Goal: Information Seeking & Learning: Find specific fact

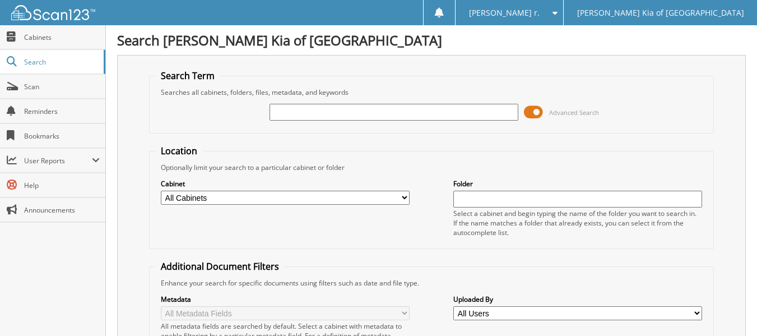
click at [285, 117] on input "text" at bounding box center [394, 112] width 249 height 17
click at [546, 112] on span "Advanced Search" at bounding box center [561, 112] width 75 height 17
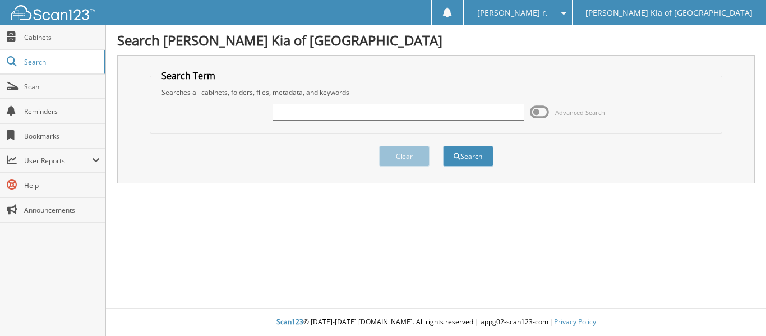
click at [418, 113] on input "text" at bounding box center [398, 112] width 252 height 17
type input "24246"
click at [443, 146] on button "Search" at bounding box center [468, 156] width 50 height 21
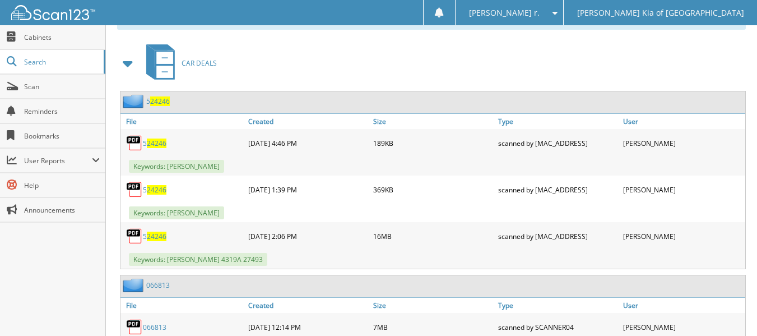
scroll to position [556, 0]
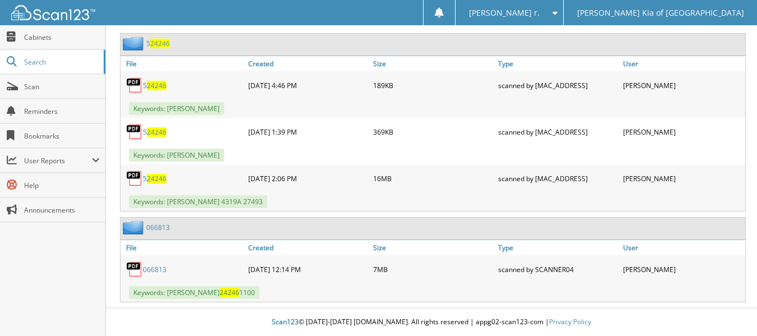
drag, startPoint x: 274, startPoint y: 289, endPoint x: 168, endPoint y: 293, distance: 105.4
click at [168, 293] on div "Keywords: [PERSON_NAME] 24246 1100" at bounding box center [433, 292] width 625 height 18
drag, startPoint x: 202, startPoint y: 265, endPoint x: 138, endPoint y: 276, distance: 65.0
click at [138, 276] on div "066813" at bounding box center [183, 269] width 125 height 22
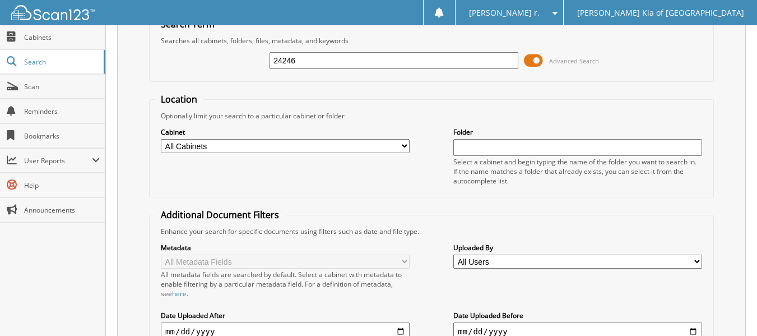
scroll to position [0, 0]
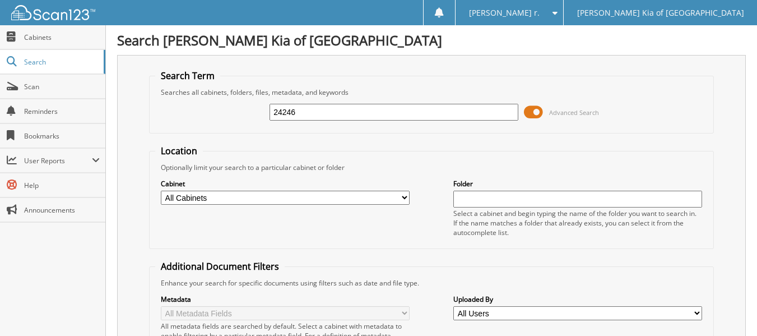
drag, startPoint x: 315, startPoint y: 106, endPoint x: 184, endPoint y: 112, distance: 130.7
click at [192, 115] on div "24246 Advanced Search" at bounding box center [431, 112] width 553 height 30
type input "26181"
click at [543, 114] on span at bounding box center [533, 112] width 19 height 17
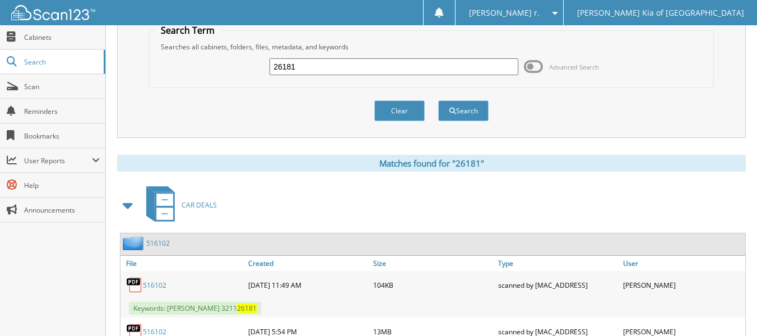
scroll to position [154, 0]
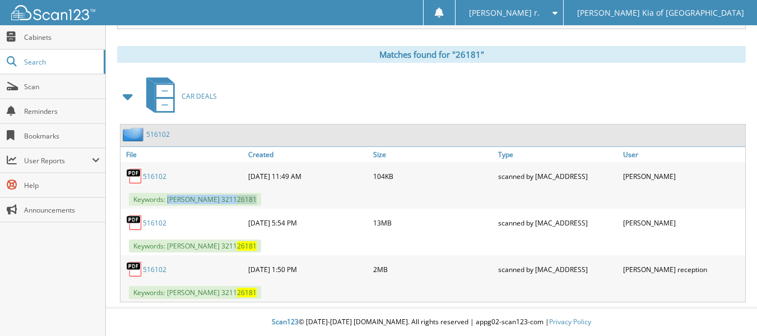
drag, startPoint x: 280, startPoint y: 195, endPoint x: 168, endPoint y: 197, distance: 111.6
click at [168, 197] on div "Keywords: VICTOR GUTIERREZ 3211 26181" at bounding box center [433, 199] width 625 height 18
drag, startPoint x: 179, startPoint y: 177, endPoint x: 136, endPoint y: 178, distance: 42.6
click at [136, 178] on div "516102" at bounding box center [183, 176] width 125 height 22
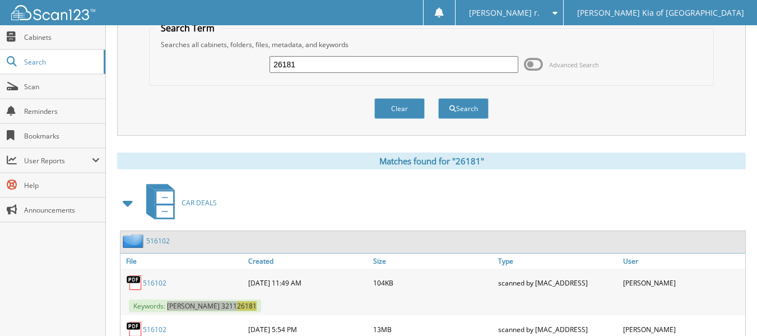
scroll to position [0, 0]
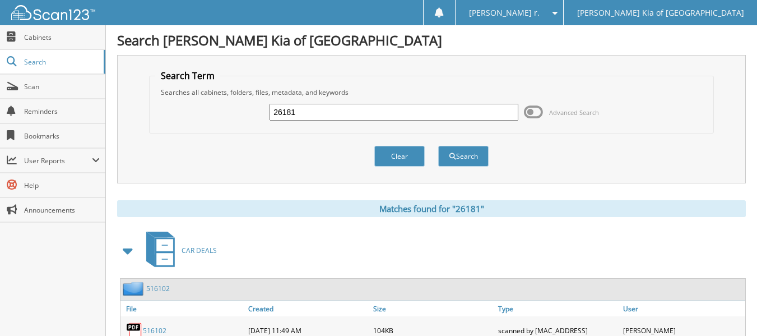
drag, startPoint x: 314, startPoint y: 119, endPoint x: 129, endPoint y: 109, distance: 185.2
click at [138, 113] on div "Search Term Searches all cabinets, folders, files, metadata, and keywords 26181…" at bounding box center [431, 119] width 629 height 128
type input "28397"
click at [438, 146] on button "Search" at bounding box center [463, 156] width 50 height 21
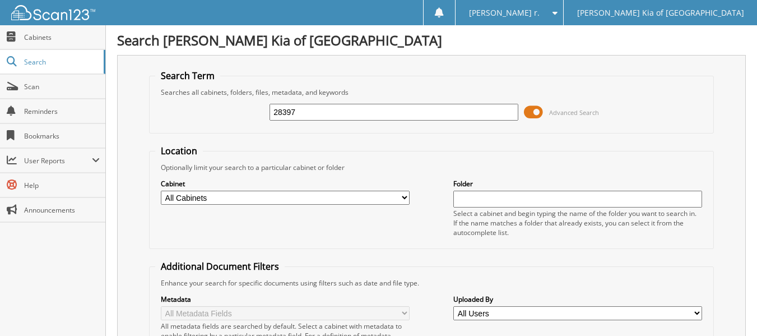
click at [531, 111] on span at bounding box center [533, 112] width 19 height 17
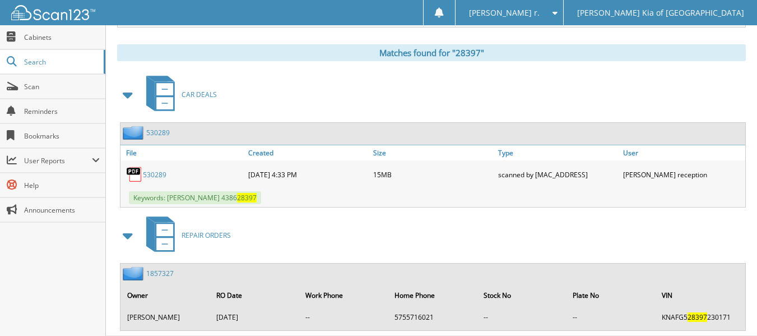
scroll to position [168, 0]
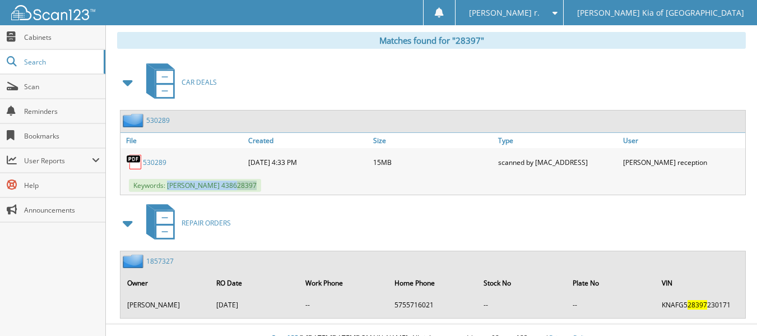
drag, startPoint x: 303, startPoint y: 188, endPoint x: 168, endPoint y: 183, distance: 135.2
click at [168, 183] on div "Keywords: RAYMOND BANEGAS 4386 28397" at bounding box center [433, 185] width 625 height 18
drag, startPoint x: 171, startPoint y: 162, endPoint x: 142, endPoint y: 164, distance: 29.2
click at [142, 164] on div "530289" at bounding box center [183, 162] width 125 height 22
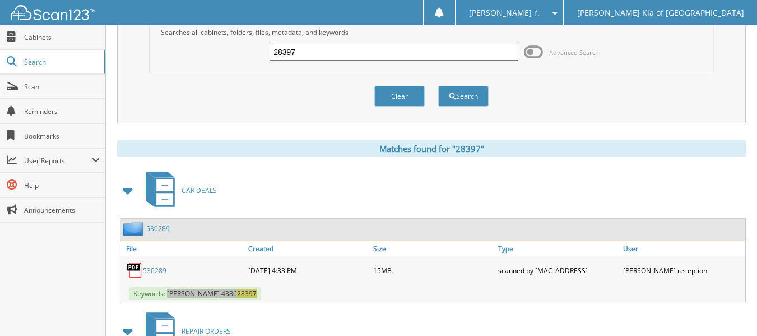
scroll to position [0, 0]
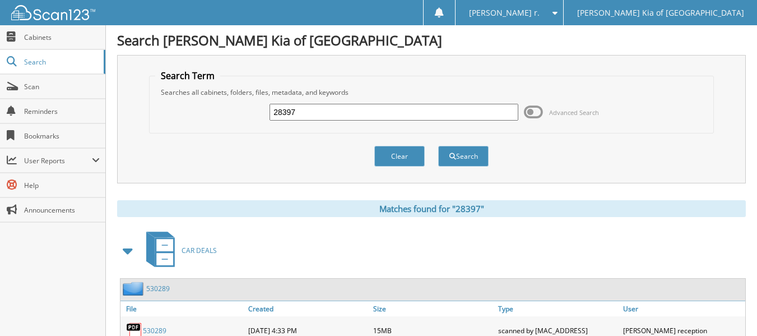
drag, startPoint x: 415, startPoint y: 116, endPoint x: 184, endPoint y: 94, distance: 232.0
click at [216, 95] on fieldset "Search Term Searches all cabinets, folders, files, metadata, and keywords 28397…" at bounding box center [431, 102] width 565 height 64
click at [299, 112] on input "28397" at bounding box center [394, 112] width 249 height 17
drag, startPoint x: 299, startPoint y: 112, endPoint x: 217, endPoint y: 143, distance: 87.4
click at [242, 134] on form "Search Term Searches all cabinets, folders, files, metadata, and keywords 28397…" at bounding box center [431, 124] width 565 height 109
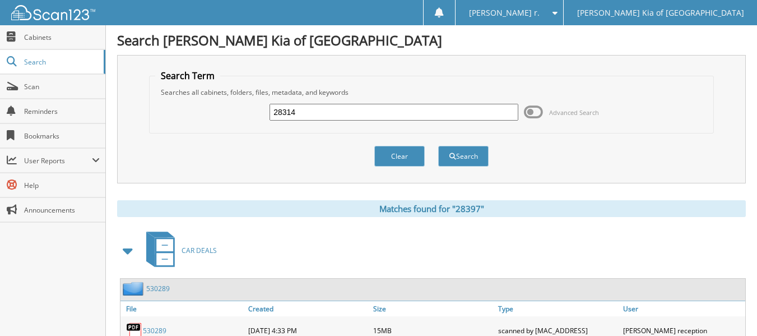
type input "28314"
click at [438, 146] on button "Search" at bounding box center [463, 156] width 50 height 21
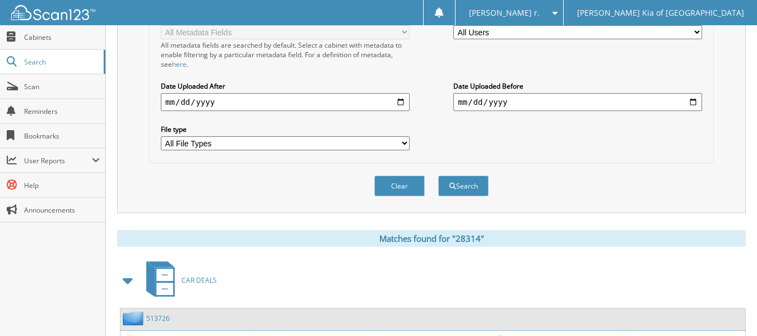
scroll to position [372, 0]
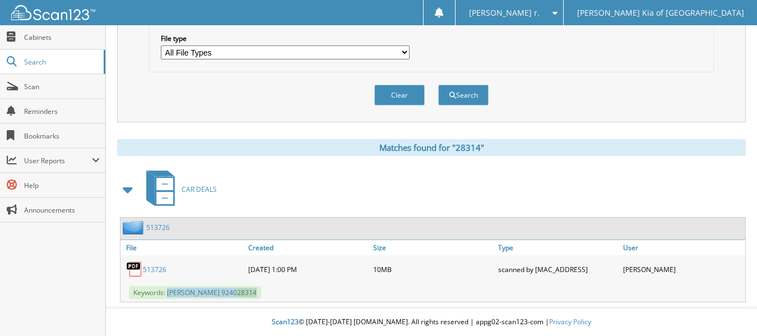
drag, startPoint x: 272, startPoint y: 293, endPoint x: 168, endPoint y: 295, distance: 104.9
click at [168, 295] on div "Keywords: [PERSON_NAME] 9240 28314" at bounding box center [433, 292] width 625 height 18
drag, startPoint x: 182, startPoint y: 271, endPoint x: 151, endPoint y: 266, distance: 30.7
click at [142, 267] on div "513726" at bounding box center [183, 269] width 125 height 22
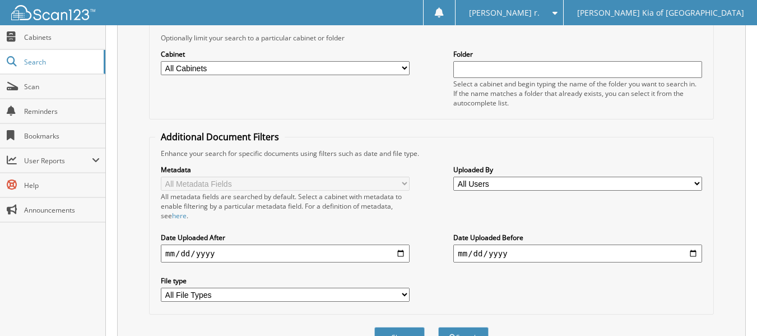
scroll to position [0, 0]
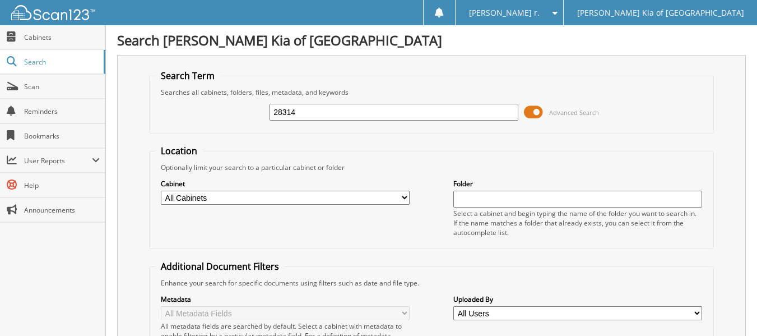
drag, startPoint x: 302, startPoint y: 114, endPoint x: 150, endPoint y: 99, distance: 153.3
click at [191, 105] on div "28314 Advanced Search" at bounding box center [431, 112] width 553 height 30
type input "24778"
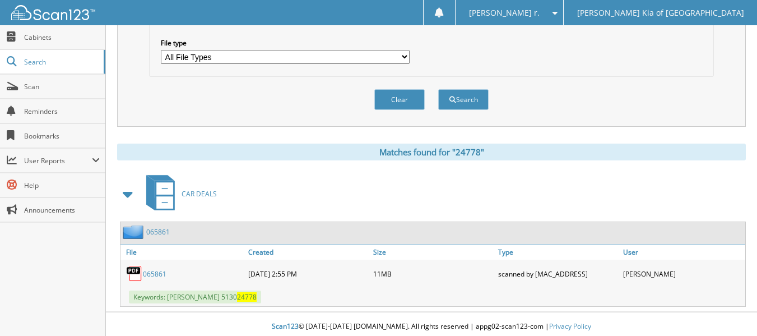
scroll to position [372, 0]
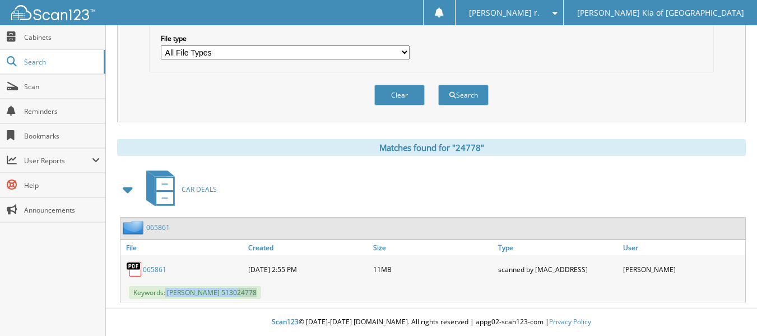
drag, startPoint x: 261, startPoint y: 294, endPoint x: 168, endPoint y: 291, distance: 93.7
click at [165, 291] on div "Keywords: ROSELA NANEZ 5130 24778" at bounding box center [433, 292] width 625 height 18
click at [170, 292] on span "Keywords: ROSELA NANEZ 5130 24778" at bounding box center [195, 292] width 132 height 13
click at [165, 278] on div "065861" at bounding box center [183, 269] width 125 height 22
drag, startPoint x: 169, startPoint y: 290, endPoint x: 262, endPoint y: 295, distance: 93.2
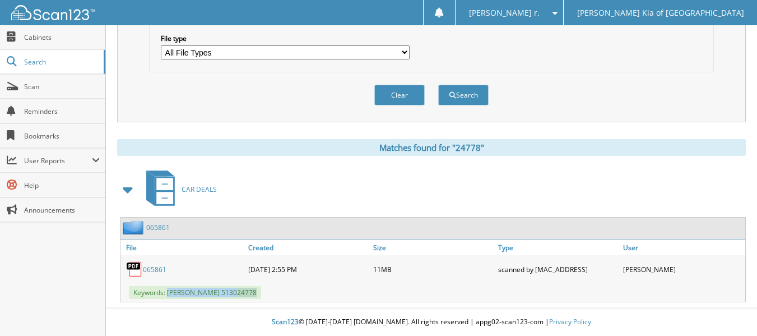
click at [262, 295] on div "Keywords: ROSELA NANEZ 5130 24778" at bounding box center [433, 292] width 625 height 18
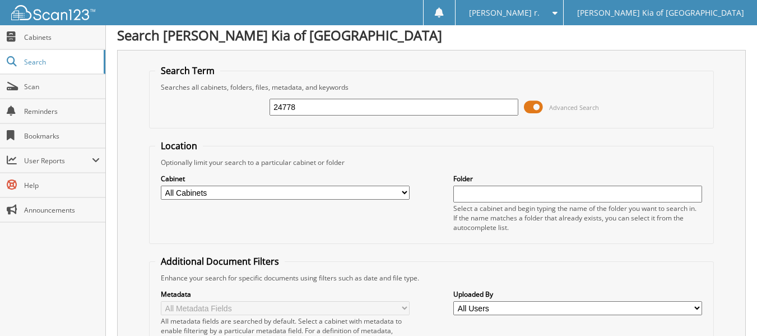
scroll to position [0, 0]
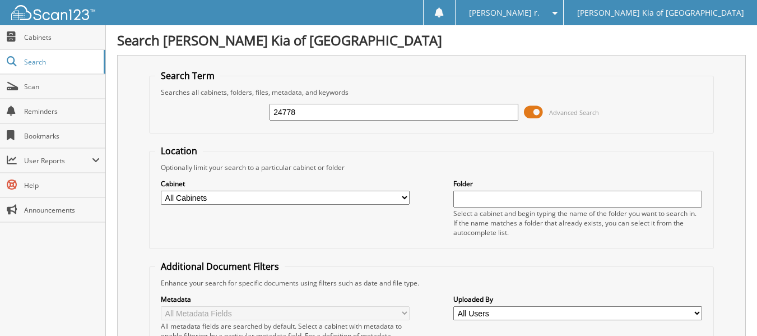
drag, startPoint x: 306, startPoint y: 108, endPoint x: 144, endPoint y: 108, distance: 162.0
click at [161, 104] on div "24778 Advanced Search" at bounding box center [431, 112] width 553 height 30
type input "29316"
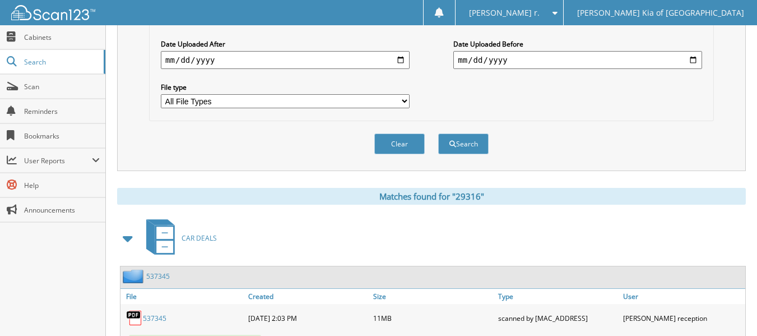
scroll to position [372, 0]
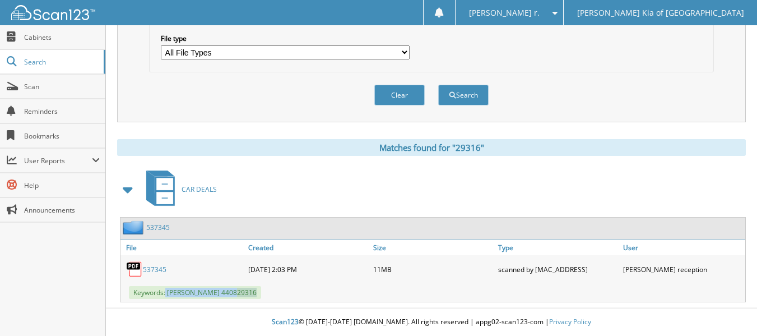
drag, startPoint x: 270, startPoint y: 294, endPoint x: 165, endPoint y: 294, distance: 104.8
click at [165, 294] on div "Keywords: JUANITA ATILANO 4408 29316" at bounding box center [433, 292] width 625 height 18
drag, startPoint x: 174, startPoint y: 266, endPoint x: 143, endPoint y: 273, distance: 31.1
click at [143, 273] on div "537345" at bounding box center [183, 269] width 125 height 22
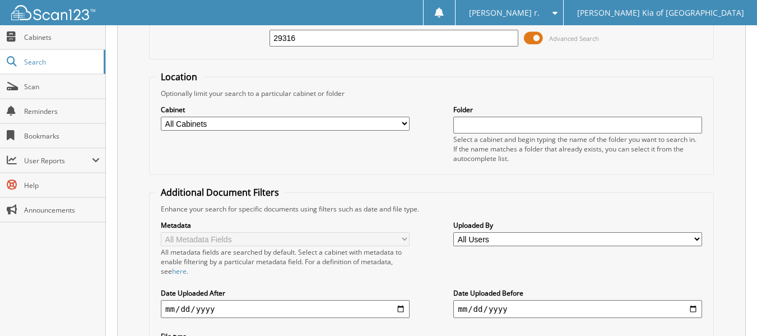
scroll to position [0, 0]
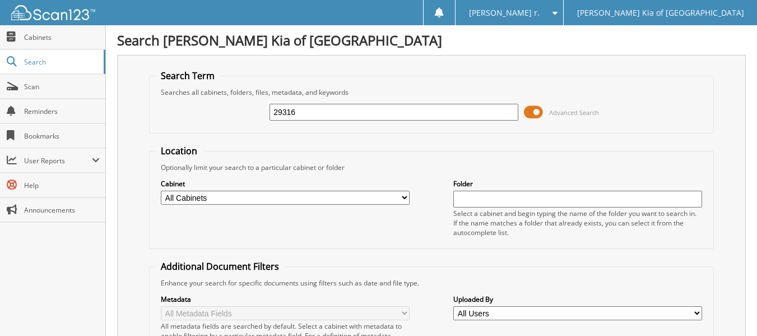
drag, startPoint x: 337, startPoint y: 103, endPoint x: 163, endPoint y: 137, distance: 177.7
click at [167, 137] on form "Search Term Searches all cabinets, folders, files, metadata, and keywords 29316…" at bounding box center [431, 280] width 565 height 420
click at [303, 114] on input "29316" at bounding box center [394, 112] width 249 height 17
click at [308, 110] on input "29316" at bounding box center [394, 112] width 249 height 17
drag, startPoint x: 323, startPoint y: 106, endPoint x: 225, endPoint y: 131, distance: 100.6
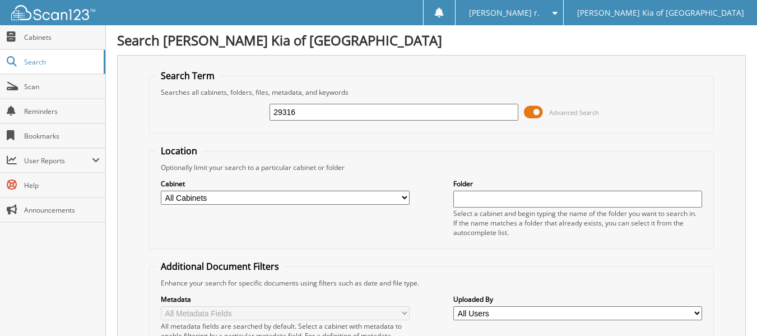
click at [238, 128] on fieldset "Search Term Searches all cabinets, folders, files, metadata, and keywords 29316…" at bounding box center [431, 102] width 565 height 64
type input "25817"
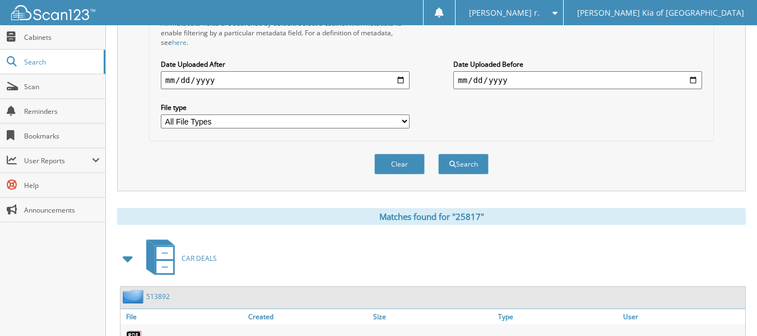
scroll to position [372, 0]
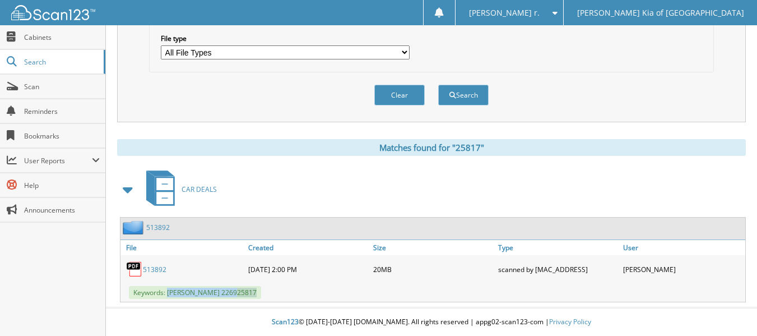
drag, startPoint x: 274, startPoint y: 293, endPoint x: 172, endPoint y: 292, distance: 102.6
click at [168, 292] on div "Keywords: VANESSA ARVILLA 2269 25817" at bounding box center [433, 292] width 625 height 18
drag, startPoint x: 172, startPoint y: 260, endPoint x: 143, endPoint y: 270, distance: 29.8
click at [143, 270] on div "513892" at bounding box center [183, 269] width 125 height 22
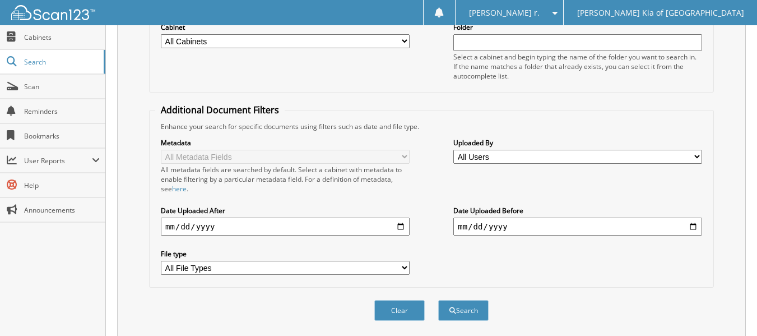
scroll to position [36, 0]
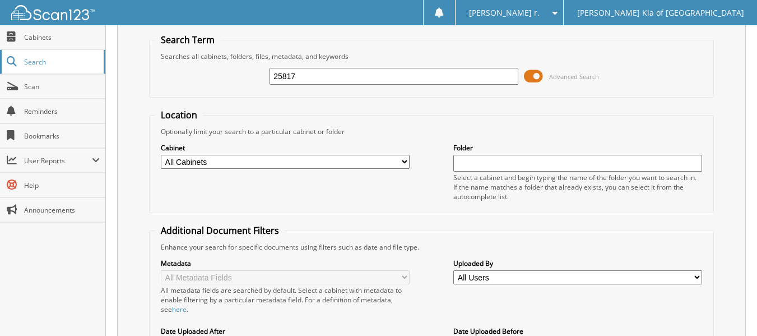
drag, startPoint x: 316, startPoint y: 79, endPoint x: 101, endPoint y: 59, distance: 215.0
click at [115, 63] on div "Search Pitre Kia of Las Cruces Search Term Searches all cabinets, folders, file…" at bounding box center [431, 317] width 651 height 707
type input "28076"
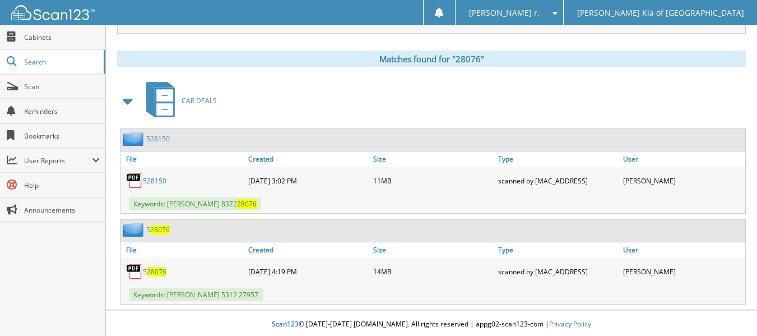
scroll to position [463, 0]
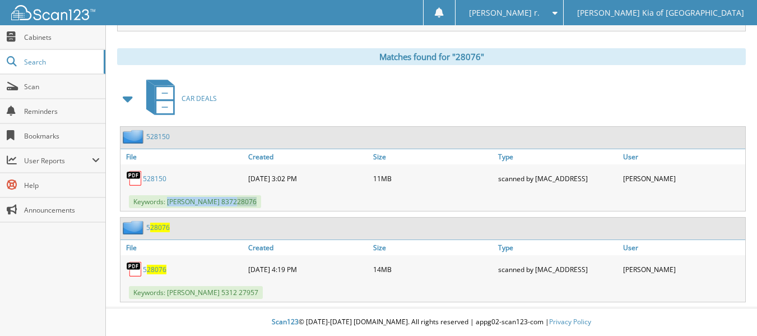
drag, startPoint x: 284, startPoint y: 198, endPoint x: 169, endPoint y: 199, distance: 115.5
click at [169, 199] on div "Keywords: [PERSON_NAME] 8372 28076" at bounding box center [433, 201] width 625 height 18
drag, startPoint x: 166, startPoint y: 180, endPoint x: 140, endPoint y: 178, distance: 26.4
click at [140, 178] on div "528150" at bounding box center [183, 178] width 125 height 22
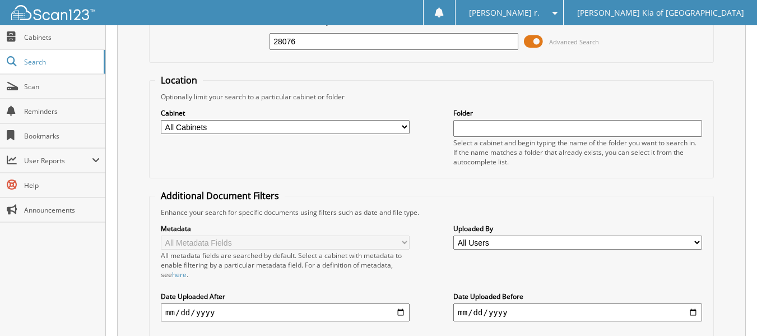
scroll to position [0, 0]
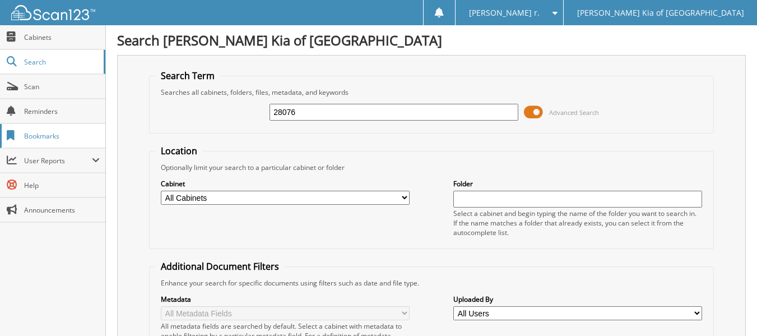
drag, startPoint x: 330, startPoint y: 117, endPoint x: 9, endPoint y: 142, distance: 321.6
type input "28711"
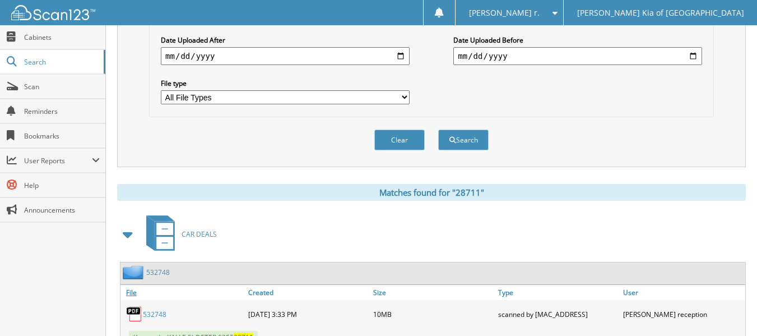
scroll to position [372, 0]
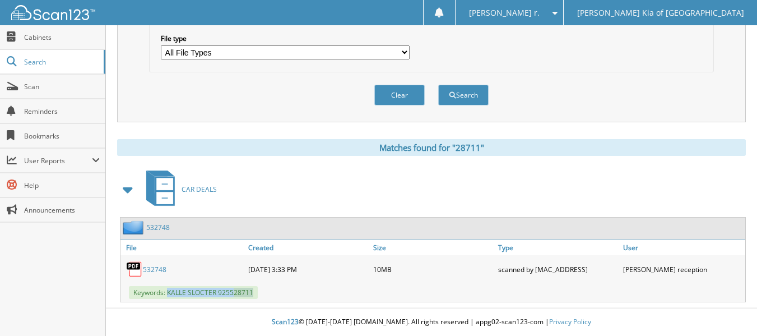
drag, startPoint x: 277, startPoint y: 295, endPoint x: 169, endPoint y: 296, distance: 107.6
click at [169, 296] on div "Keywords: [PERSON_NAME] 9255 28711" at bounding box center [433, 292] width 625 height 18
drag, startPoint x: 191, startPoint y: 263, endPoint x: 137, endPoint y: 269, distance: 54.2
click at [137, 269] on div "532748" at bounding box center [183, 269] width 125 height 22
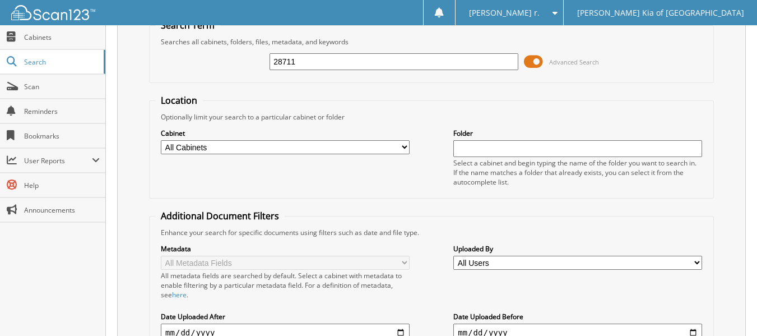
scroll to position [0, 0]
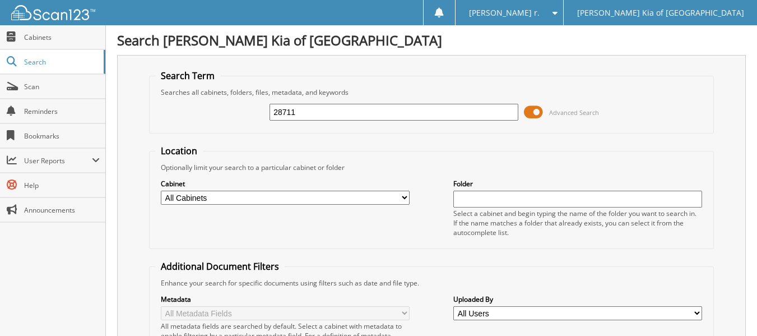
drag, startPoint x: 340, startPoint y: 113, endPoint x: 174, endPoint y: 129, distance: 166.2
click at [179, 131] on fieldset "Search Term Searches all cabinets, folders, files, metadata, and keywords 28711…" at bounding box center [431, 102] width 565 height 64
type input "24062"
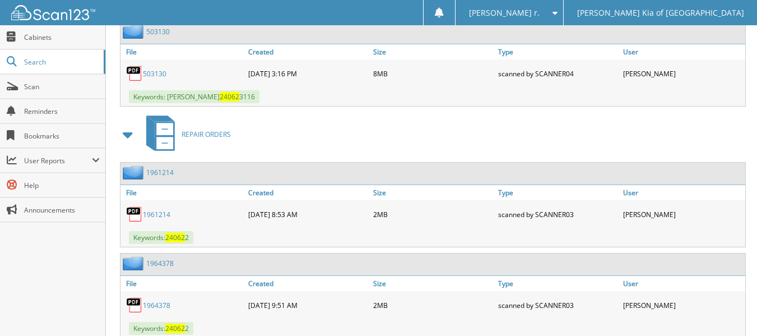
scroll to position [548, 0]
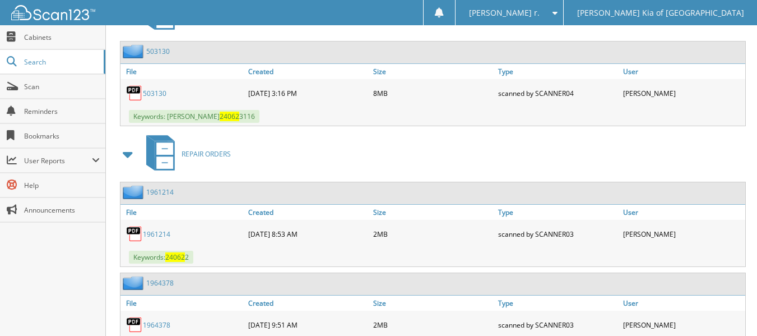
drag, startPoint x: 277, startPoint y: 114, endPoint x: 172, endPoint y: 117, distance: 105.4
click at [170, 118] on div "Keywords: [PERSON_NAME] 24062 3116" at bounding box center [433, 116] width 625 height 18
drag, startPoint x: 179, startPoint y: 90, endPoint x: 152, endPoint y: 88, distance: 26.4
click at [147, 94] on div "503130" at bounding box center [183, 93] width 125 height 22
click at [184, 95] on div "503130" at bounding box center [183, 93] width 125 height 22
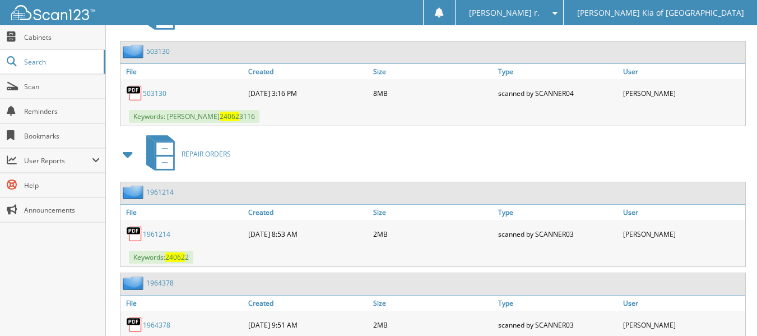
click at [165, 97] on link "503130" at bounding box center [155, 94] width 24 height 10
click at [179, 87] on div "503130" at bounding box center [183, 93] width 125 height 22
drag, startPoint x: 175, startPoint y: 92, endPoint x: 146, endPoint y: 92, distance: 29.1
click at [143, 92] on div "503130" at bounding box center [183, 93] width 125 height 22
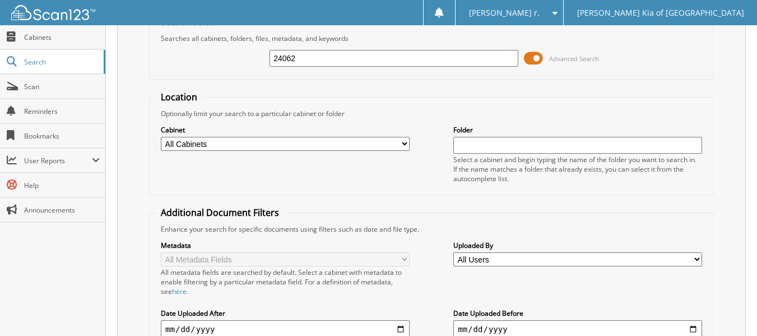
scroll to position [43, 0]
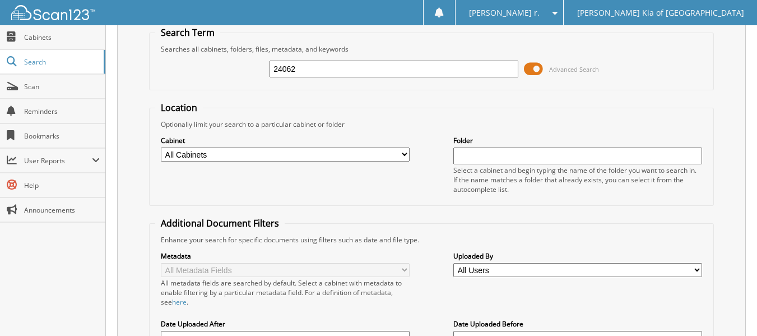
drag, startPoint x: 316, startPoint y: 67, endPoint x: 249, endPoint y: 79, distance: 67.8
click at [249, 79] on div "24062 Advanced Search" at bounding box center [431, 69] width 553 height 30
type input "26105"
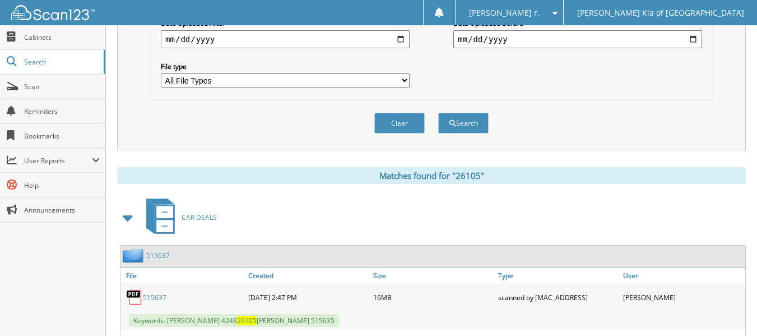
scroll to position [419, 0]
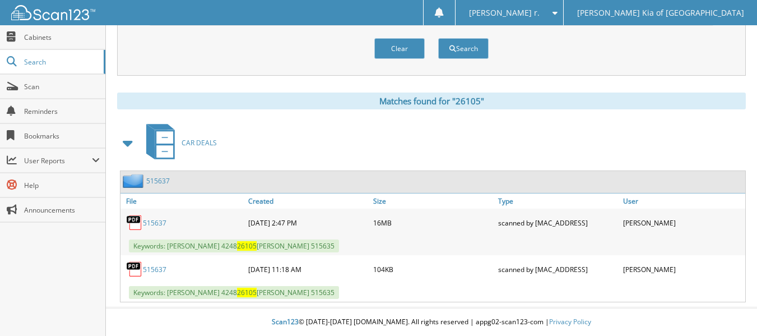
drag, startPoint x: 364, startPoint y: 293, endPoint x: 167, endPoint y: 289, distance: 196.8
click at [167, 289] on div "Keywords: [PERSON_NAME] 4248 26105 [PERSON_NAME] 515635" at bounding box center [433, 292] width 625 height 18
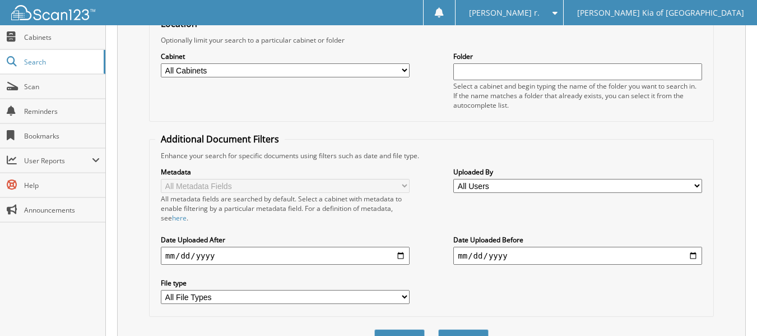
scroll to position [0, 0]
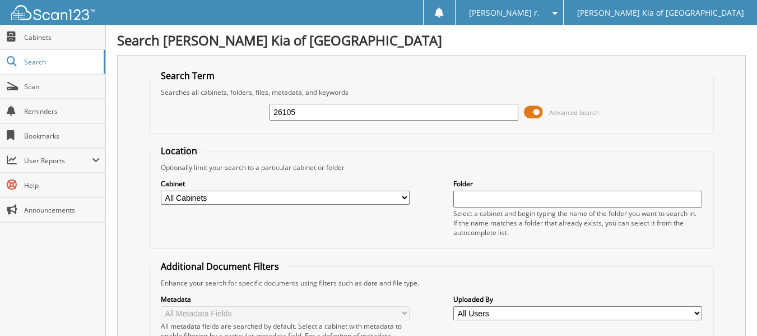
drag, startPoint x: 353, startPoint y: 115, endPoint x: 165, endPoint y: 114, distance: 187.8
click at [165, 113] on div "26105 Advanced Search" at bounding box center [431, 112] width 553 height 30
type input "26718"
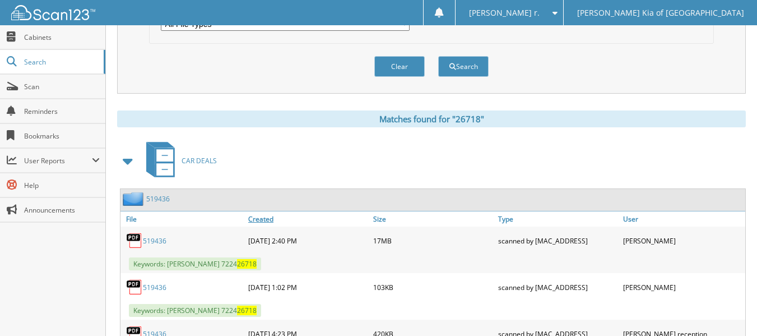
scroll to position [465, 0]
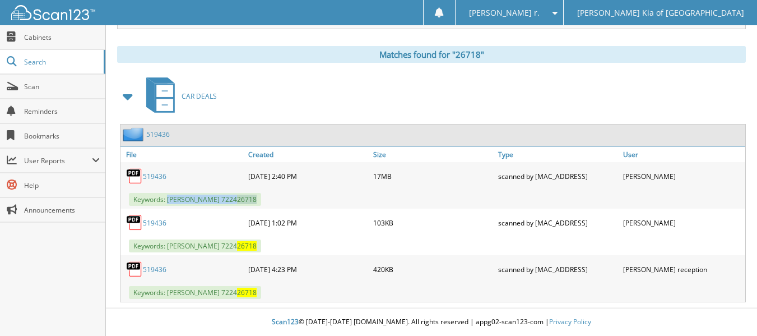
drag, startPoint x: 299, startPoint y: 205, endPoint x: 170, endPoint y: 197, distance: 129.7
click at [170, 197] on div "Keywords: DOUGLAS GRONHOLM 7224 26718" at bounding box center [433, 199] width 625 height 18
drag, startPoint x: 174, startPoint y: 171, endPoint x: 151, endPoint y: 177, distance: 23.8
click at [140, 172] on div "519436" at bounding box center [183, 176] width 125 height 22
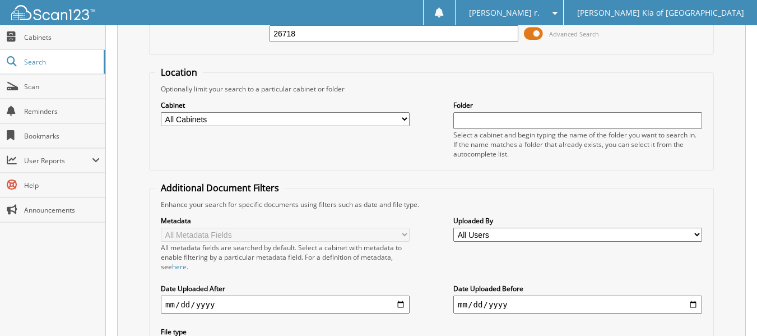
scroll to position [0, 0]
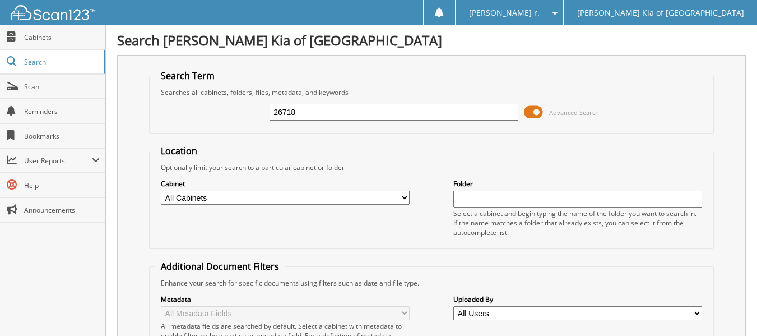
drag, startPoint x: 314, startPoint y: 113, endPoint x: 157, endPoint y: 114, distance: 156.9
click at [163, 115] on div "26718 Advanced Search" at bounding box center [431, 112] width 553 height 30
type input "28660"
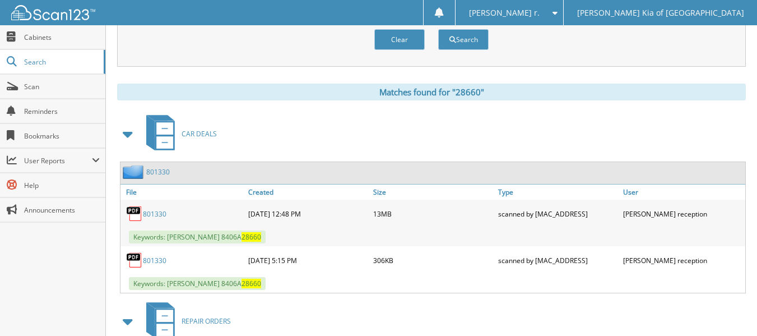
scroll to position [542, 0]
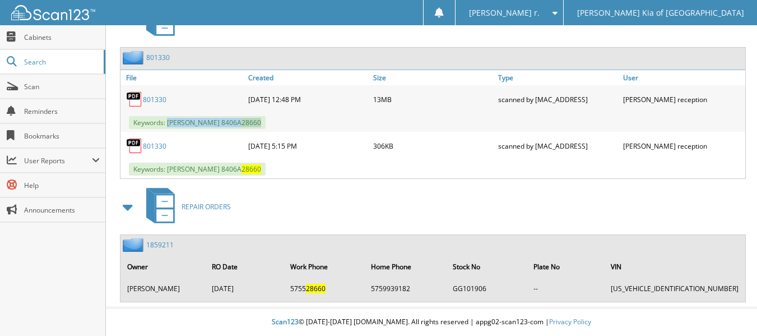
drag, startPoint x: 270, startPoint y: 120, endPoint x: 169, endPoint y: 118, distance: 100.9
click at [169, 118] on div "Keywords: [PERSON_NAME] 8406A 28660" at bounding box center [433, 122] width 625 height 18
drag, startPoint x: 175, startPoint y: 97, endPoint x: 142, endPoint y: 103, distance: 33.5
click at [141, 103] on div "801330" at bounding box center [183, 99] width 125 height 22
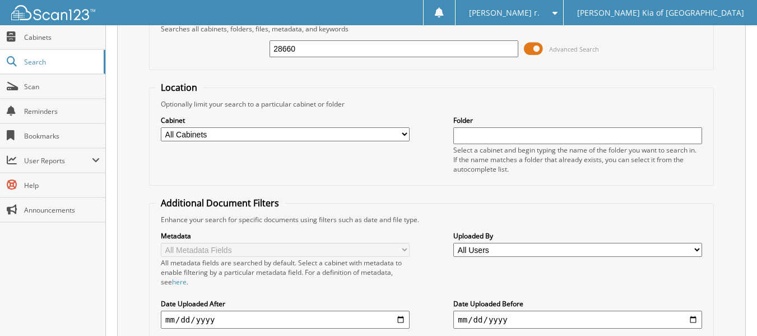
scroll to position [0, 0]
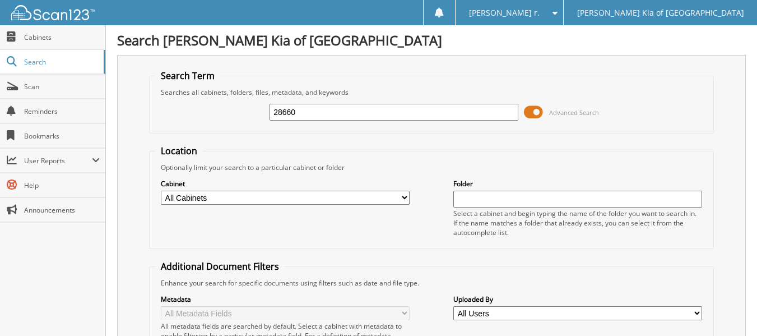
drag, startPoint x: 127, startPoint y: 135, endPoint x: 96, endPoint y: 133, distance: 30.3
type input "26881"
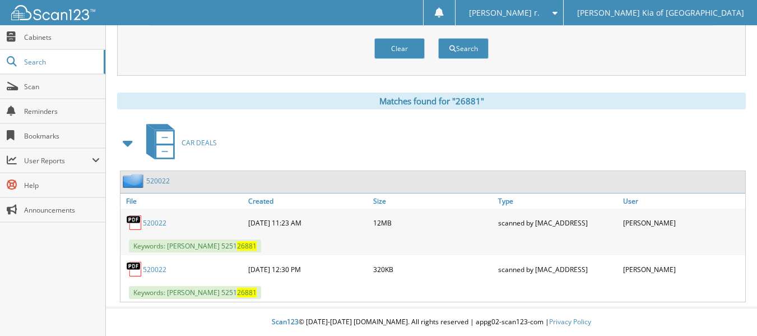
scroll to position [419, 0]
drag, startPoint x: 284, startPoint y: 240, endPoint x: 168, endPoint y: 244, distance: 116.7
click at [168, 244] on div "Keywords: GILBERT ONTIVEROS 5251 26881" at bounding box center [433, 246] width 625 height 18
drag, startPoint x: 186, startPoint y: 224, endPoint x: 142, endPoint y: 223, distance: 43.2
click at [142, 223] on div "520022" at bounding box center [183, 222] width 125 height 22
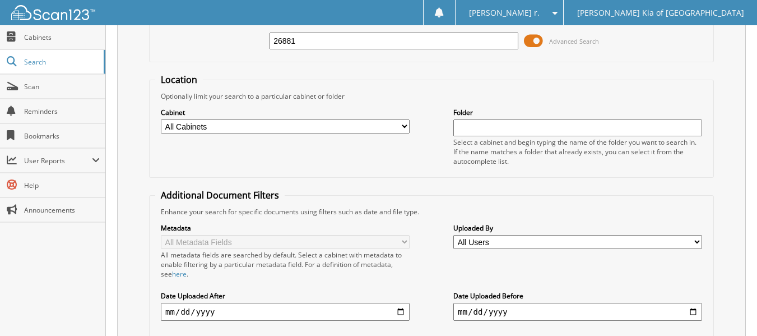
scroll to position [0, 0]
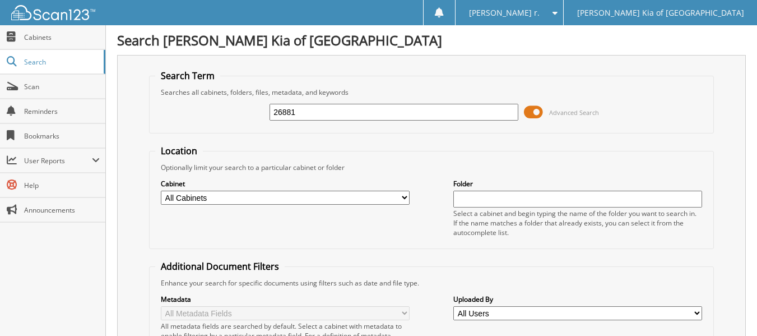
drag, startPoint x: 317, startPoint y: 117, endPoint x: 188, endPoint y: 95, distance: 131.2
click at [215, 109] on div "26881 Advanced Search" at bounding box center [431, 112] width 553 height 30
type input "28847"
click at [530, 109] on span at bounding box center [533, 112] width 19 height 17
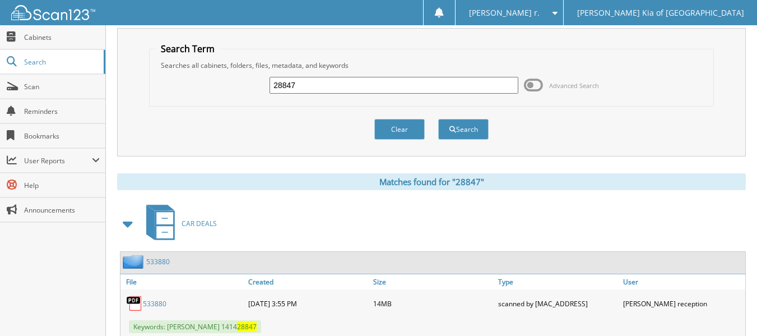
scroll to position [61, 0]
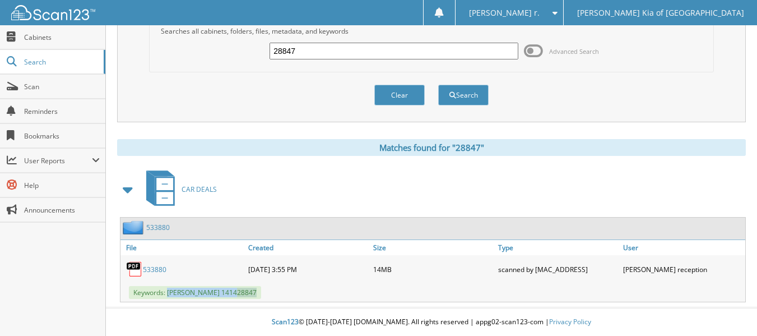
drag, startPoint x: 276, startPoint y: 293, endPoint x: 167, endPoint y: 291, distance: 108.8
click at [167, 291] on div "Keywords: KAILAH JOHNSON 1414 28847" at bounding box center [433, 292] width 625 height 18
drag, startPoint x: 170, startPoint y: 273, endPoint x: 142, endPoint y: 273, distance: 28.0
click at [142, 273] on div "533880" at bounding box center [183, 269] width 125 height 22
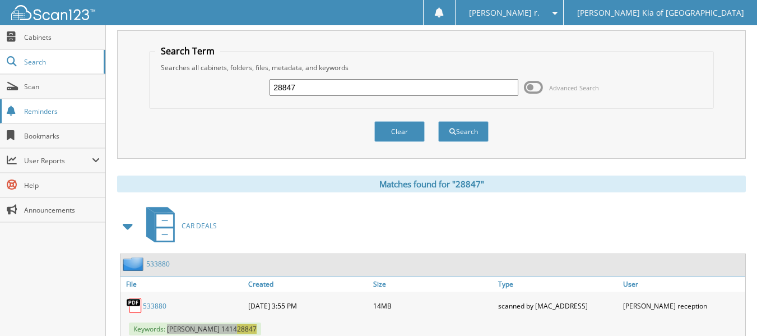
scroll to position [5, 0]
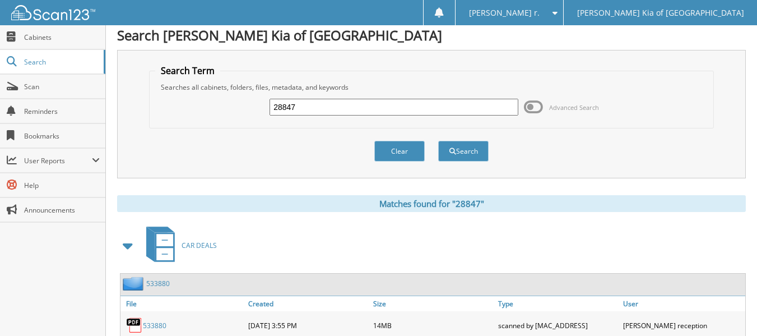
drag, startPoint x: 331, startPoint y: 108, endPoint x: 202, endPoint y: 106, distance: 128.9
click at [202, 106] on div "28847 Advanced Search" at bounding box center [431, 107] width 553 height 30
click at [344, 117] on div "28847 Advanced Search" at bounding box center [431, 107] width 553 height 30
click at [326, 104] on input "28847" at bounding box center [394, 107] width 249 height 17
drag, startPoint x: 243, startPoint y: 91, endPoint x: 220, endPoint y: 85, distance: 23.7
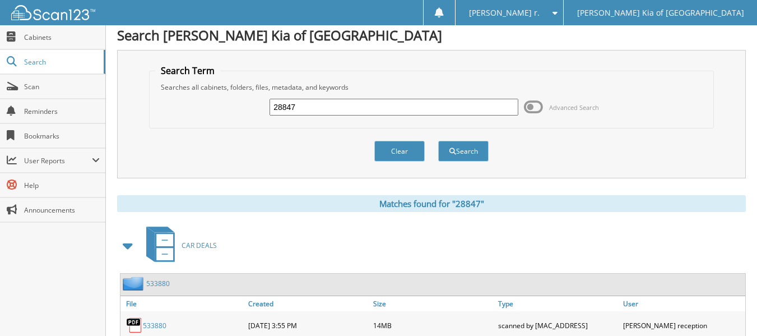
click at [220, 85] on fieldset "Search Term Searches all cabinets, folders, files, metadata, and keywords 28847…" at bounding box center [431, 96] width 565 height 64
type input "29336"
click at [438, 141] on button "Search" at bounding box center [463, 151] width 50 height 21
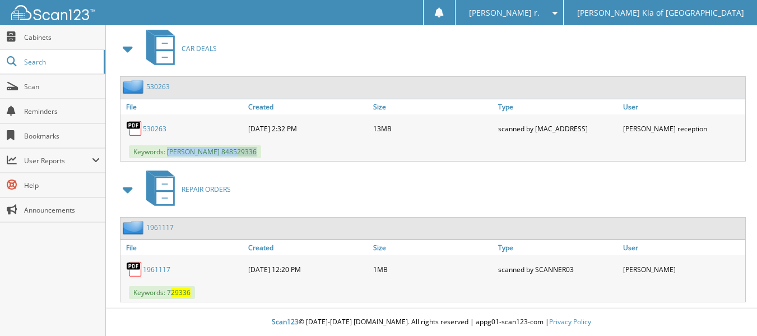
drag, startPoint x: 279, startPoint y: 151, endPoint x: 169, endPoint y: 149, distance: 109.3
click at [169, 149] on div "Keywords: [PERSON_NAME] 8485 29336" at bounding box center [433, 151] width 625 height 18
drag, startPoint x: 202, startPoint y: 125, endPoint x: 141, endPoint y: 126, distance: 61.1
click at [141, 126] on div "530263" at bounding box center [183, 128] width 125 height 22
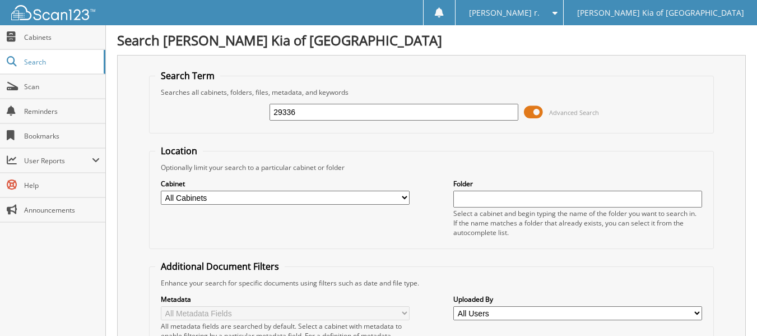
drag, startPoint x: 364, startPoint y: 113, endPoint x: 232, endPoint y: 124, distance: 132.2
click at [232, 124] on div "29336 Advanced Search" at bounding box center [431, 112] width 553 height 30
type input "26886"
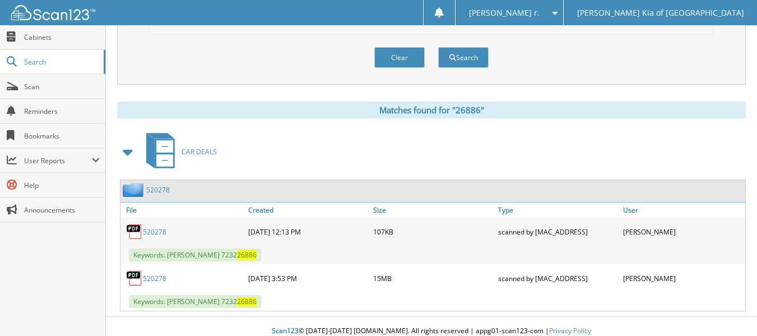
scroll to position [419, 0]
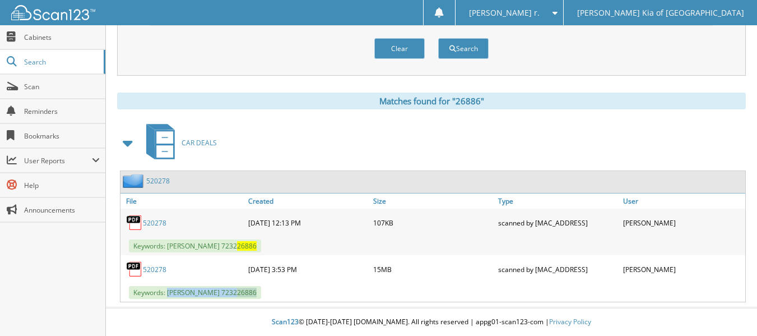
drag, startPoint x: 274, startPoint y: 293, endPoint x: 169, endPoint y: 291, distance: 105.4
click at [169, 291] on div "Keywords: SAMUEL NARVAEZ 7232 26886" at bounding box center [433, 292] width 625 height 18
drag, startPoint x: 198, startPoint y: 263, endPoint x: 143, endPoint y: 277, distance: 57.1
click at [143, 277] on div "520278" at bounding box center [183, 269] width 125 height 22
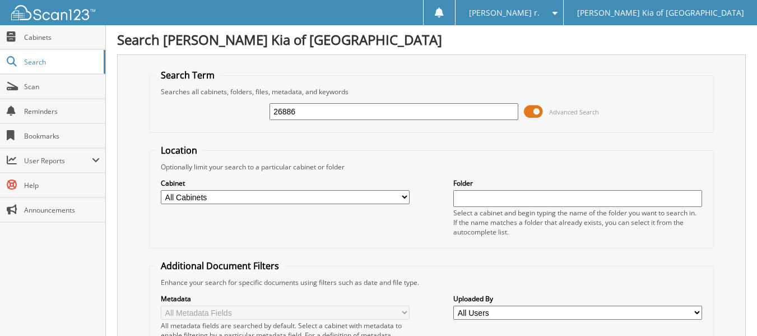
scroll to position [0, 0]
drag, startPoint x: 305, startPoint y: 103, endPoint x: 286, endPoint y: 107, distance: 19.5
click at [268, 106] on div "26886 Advanced Search" at bounding box center [431, 112] width 553 height 30
drag, startPoint x: 322, startPoint y: 114, endPoint x: 155, endPoint y: 105, distance: 167.8
click at [159, 105] on div "26886 Advanced Search" at bounding box center [431, 112] width 553 height 30
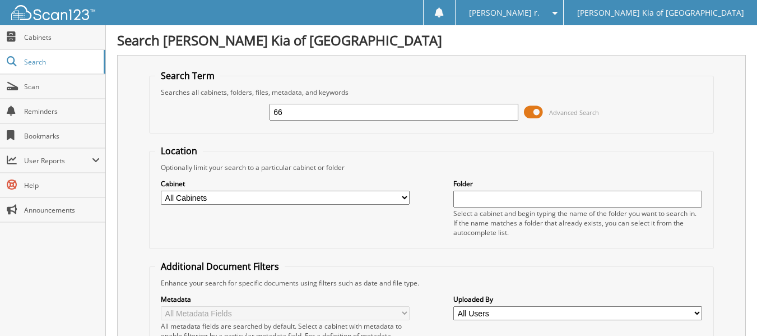
type input "6"
type input "29329"
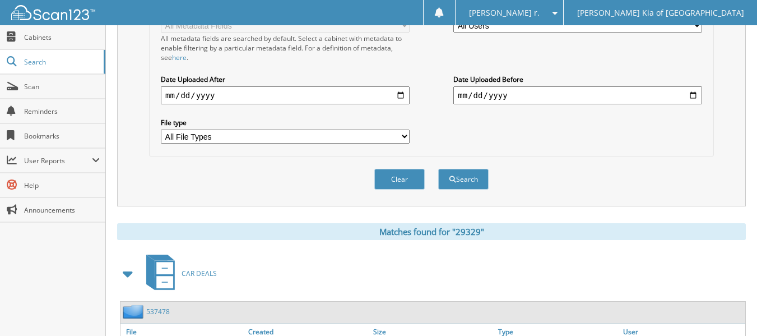
scroll to position [419, 0]
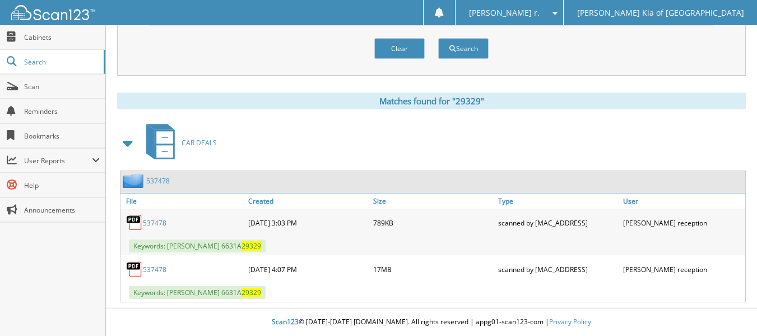
drag, startPoint x: 203, startPoint y: 227, endPoint x: 142, endPoint y: 223, distance: 60.7
click at [142, 223] on div "537478" at bounding box center [183, 222] width 125 height 22
drag, startPoint x: 272, startPoint y: 242, endPoint x: 170, endPoint y: 244, distance: 102.0
click at [170, 244] on div "Keywords: MARY SECORD 6631A 29329" at bounding box center [433, 246] width 625 height 18
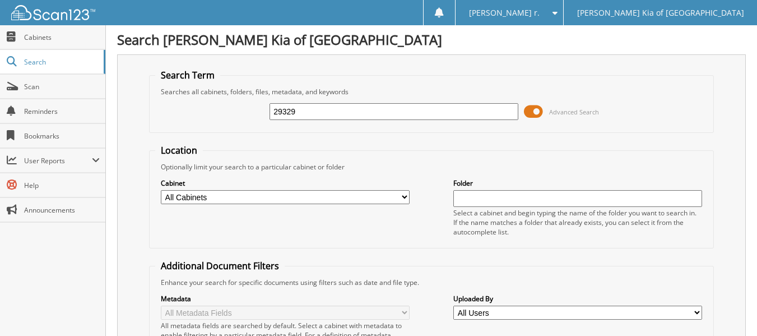
scroll to position [0, 0]
drag, startPoint x: 383, startPoint y: 116, endPoint x: -3, endPoint y: 30, distance: 395.1
type input "27196"
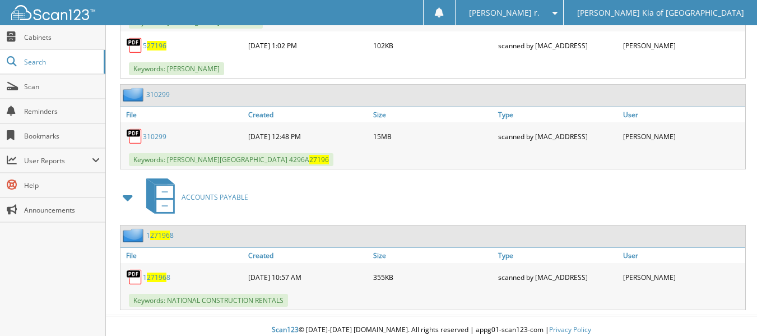
scroll to position [650, 0]
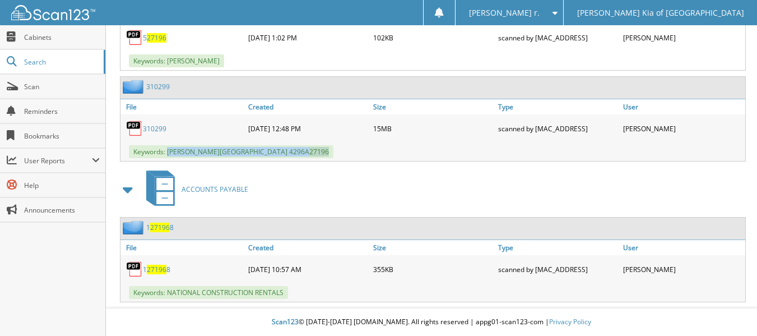
drag, startPoint x: 261, startPoint y: 154, endPoint x: 168, endPoint y: 151, distance: 93.6
click at [168, 151] on div "Keywords: [PERSON_NAME][GEOGRAPHIC_DATA] 4296A 27196" at bounding box center [433, 151] width 625 height 18
drag, startPoint x: 168, startPoint y: 128, endPoint x: 144, endPoint y: 132, distance: 24.4
click at [144, 132] on div "310299" at bounding box center [183, 128] width 125 height 22
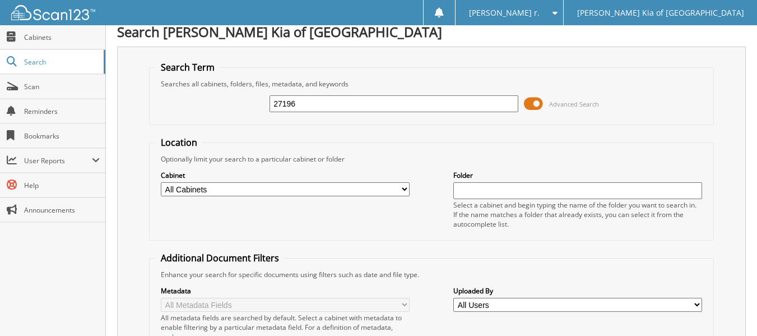
scroll to position [0, 0]
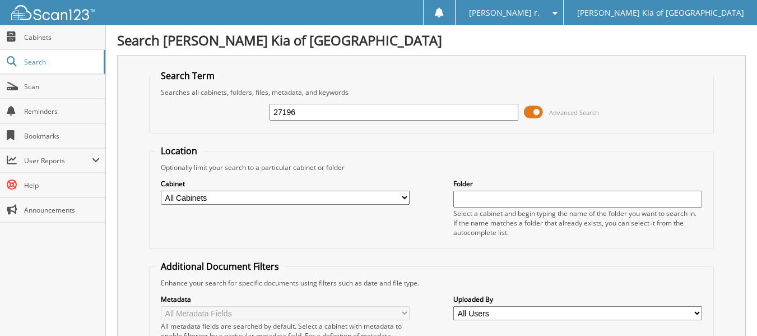
drag, startPoint x: 365, startPoint y: 116, endPoint x: 159, endPoint y: 90, distance: 207.3
click at [173, 91] on fieldset "Search Term Searches all cabinets, folders, files, metadata, and keywords 27196…" at bounding box center [431, 102] width 565 height 64
type input "26718"
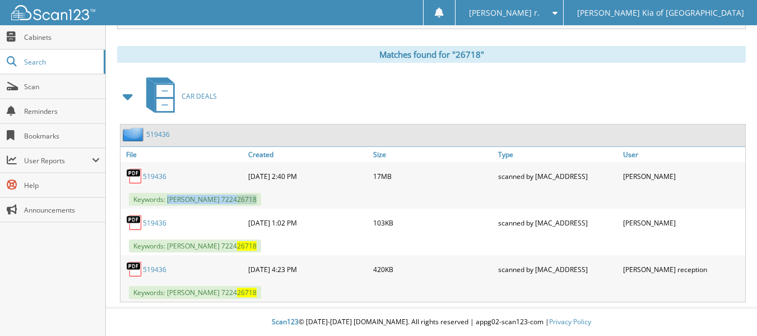
drag, startPoint x: 294, startPoint y: 196, endPoint x: 172, endPoint y: 200, distance: 121.7
click at [169, 201] on div "Keywords: [PERSON_NAME] 7224 26718" at bounding box center [433, 199] width 625 height 18
drag, startPoint x: 172, startPoint y: 175, endPoint x: 143, endPoint y: 183, distance: 29.6
click at [140, 183] on div "519436" at bounding box center [183, 176] width 125 height 22
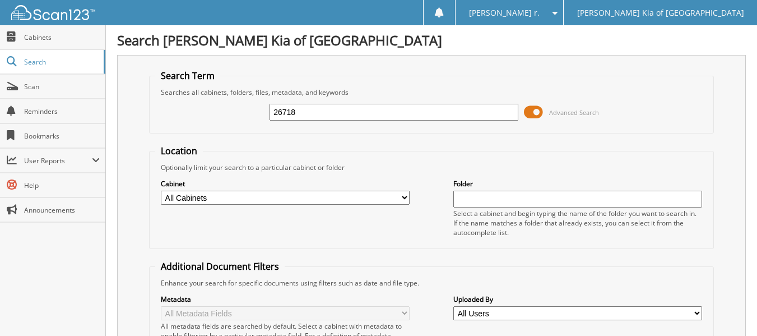
drag, startPoint x: 238, startPoint y: 102, endPoint x: 160, endPoint y: 90, distance: 78.8
click at [174, 92] on fieldset "Search Term Searches all cabinets, folders, files, metadata, and keywords 26718…" at bounding box center [431, 102] width 565 height 64
type input "28558"
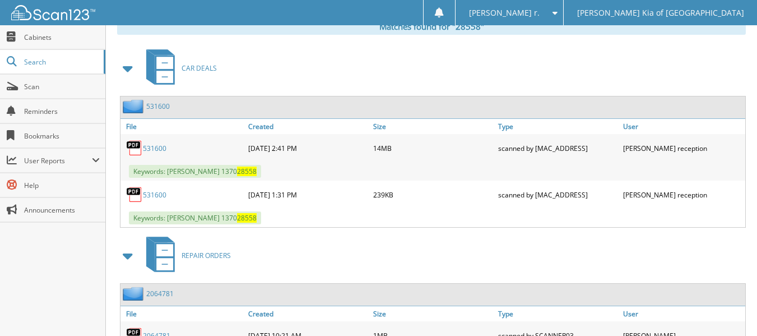
scroll to position [504, 0]
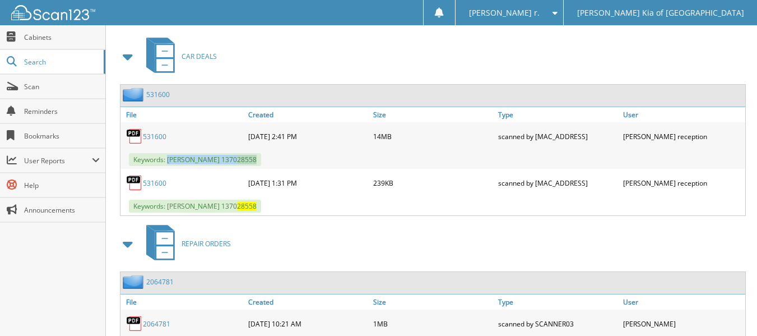
drag, startPoint x: 287, startPoint y: 159, endPoint x: 177, endPoint y: 158, distance: 110.4
click at [168, 152] on div "Keywords: FRANCISCO ORTIZ 1370 28558" at bounding box center [433, 159] width 625 height 18
drag, startPoint x: 198, startPoint y: 138, endPoint x: 146, endPoint y: 136, distance: 51.6
click at [145, 136] on div "531600" at bounding box center [183, 136] width 125 height 22
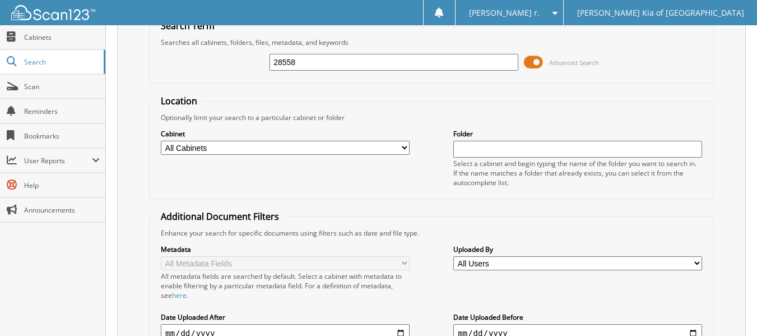
scroll to position [0, 0]
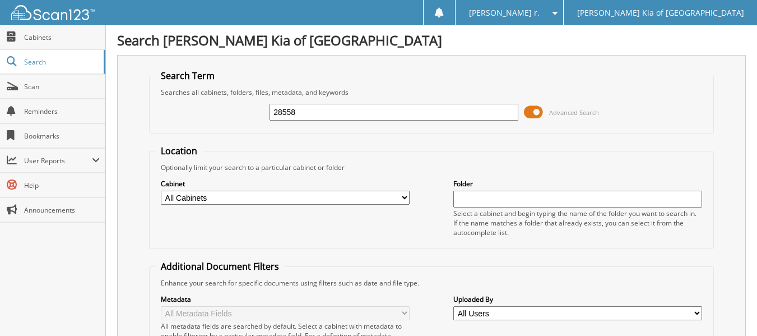
click at [318, 113] on input "28558" at bounding box center [394, 112] width 249 height 17
paste input "545409"
drag, startPoint x: 351, startPoint y: 114, endPoint x: 160, endPoint y: 102, distance: 191.5
paste input "text"
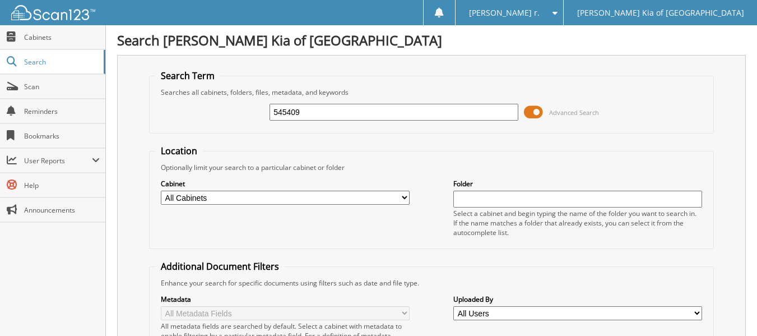
type input "545409"
drag, startPoint x: 249, startPoint y: 101, endPoint x: 24, endPoint y: 79, distance: 225.9
type input "27757"
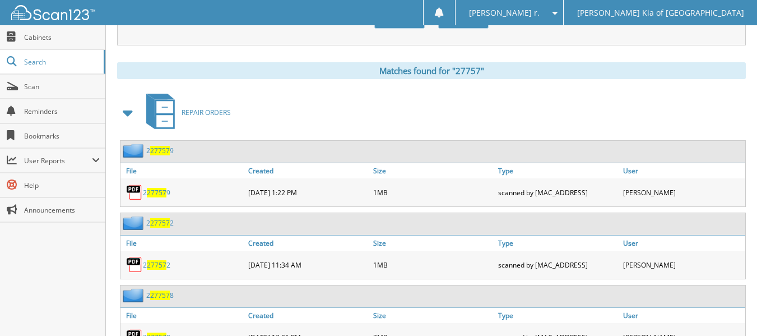
click at [131, 117] on span at bounding box center [129, 113] width 16 height 20
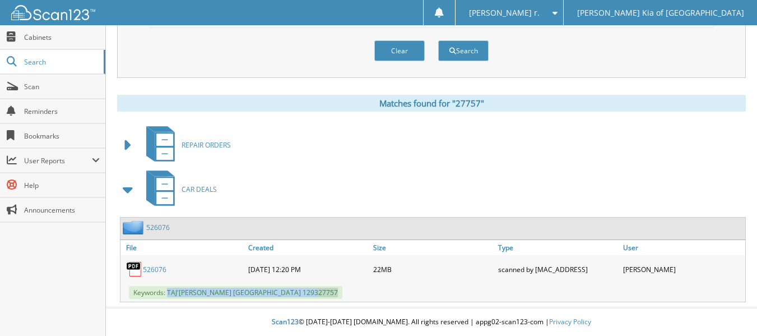
drag, startPoint x: 258, startPoint y: 288, endPoint x: 169, endPoint y: 291, distance: 88.6
click at [169, 291] on div "Keywords: TAJ'[PERSON_NAME] [GEOGRAPHIC_DATA] 1293 27757" at bounding box center [433, 292] width 625 height 18
drag, startPoint x: 170, startPoint y: 271, endPoint x: 144, endPoint y: 267, distance: 26.6
click at [144, 267] on div "526076" at bounding box center [183, 269] width 125 height 22
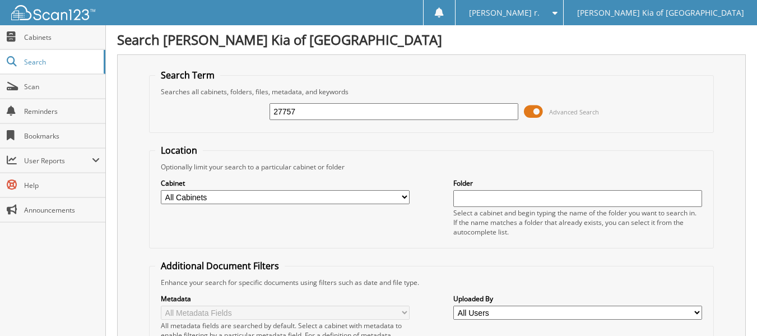
scroll to position [0, 0]
drag, startPoint x: 319, startPoint y: 114, endPoint x: -29, endPoint y: 131, distance: 348.5
type input "26881"
click at [471, 112] on input "26881" at bounding box center [394, 112] width 249 height 17
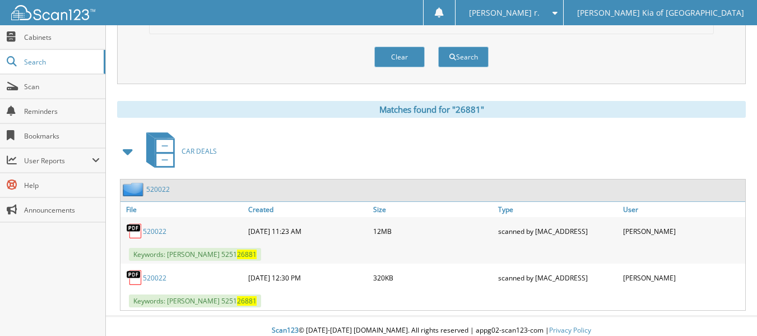
scroll to position [419, 0]
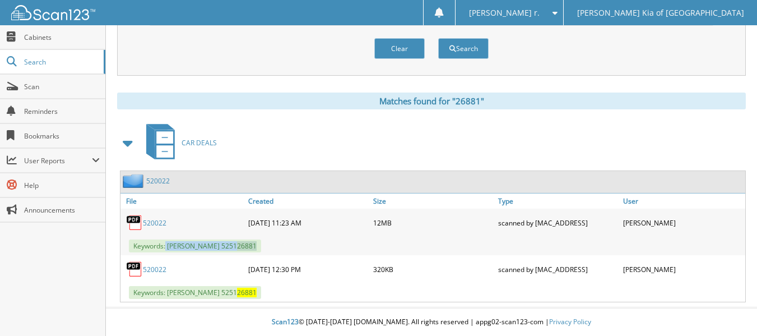
drag, startPoint x: 292, startPoint y: 239, endPoint x: 172, endPoint y: 247, distance: 120.2
click at [166, 241] on div "Keywords: [PERSON_NAME] 5251 26881" at bounding box center [433, 246] width 625 height 18
click at [170, 246] on span "Keywords: [PERSON_NAME] 5251 26881" at bounding box center [195, 245] width 132 height 13
drag, startPoint x: 168, startPoint y: 246, endPoint x: 270, endPoint y: 240, distance: 102.1
click at [261, 240] on span "Keywords: [PERSON_NAME] 5251 26881" at bounding box center [195, 245] width 132 height 13
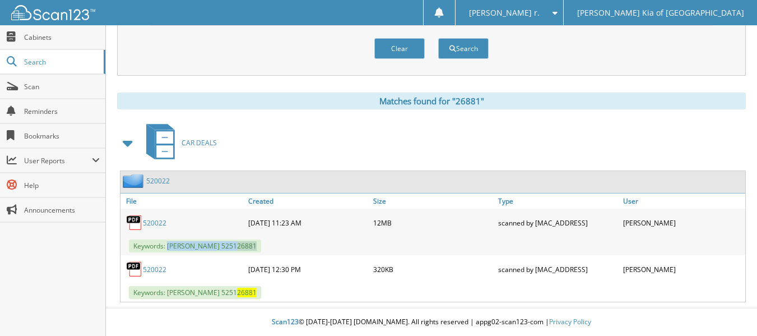
copy span "[PERSON_NAME] 5251 26881"
drag, startPoint x: 182, startPoint y: 225, endPoint x: 142, endPoint y: 223, distance: 39.9
click at [142, 219] on div "520022" at bounding box center [183, 222] width 125 height 22
copy div "520022"
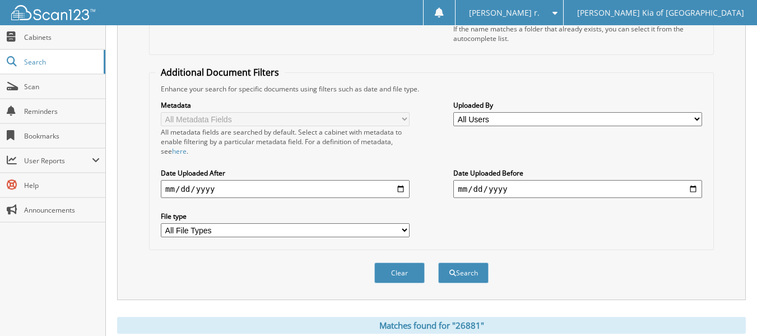
scroll to position [0, 0]
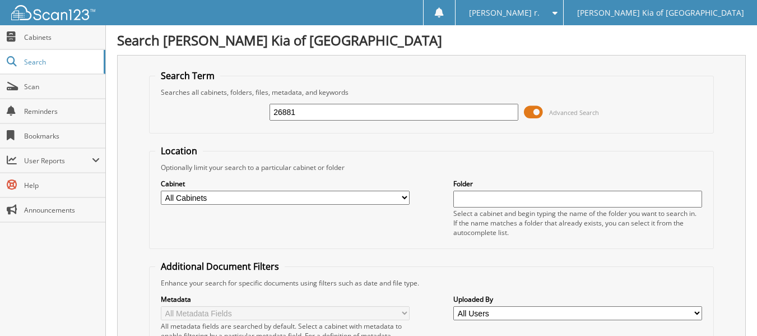
drag, startPoint x: 327, startPoint y: 109, endPoint x: 132, endPoint y: 100, distance: 195.8
click at [132, 100] on div "Search Term Searches all cabinets, folders, files, metadata, and keywords 26881…" at bounding box center [431, 274] width 629 height 439
type input "23586"
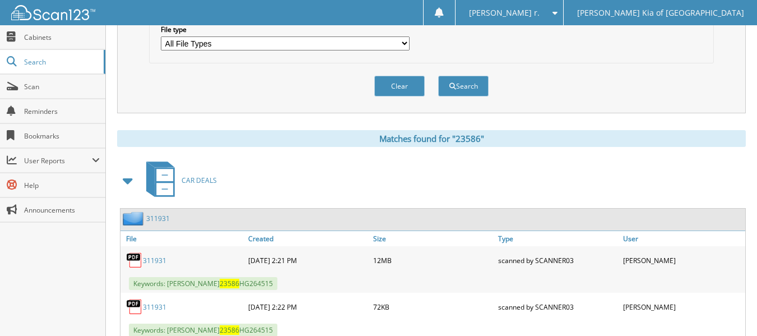
scroll to position [419, 0]
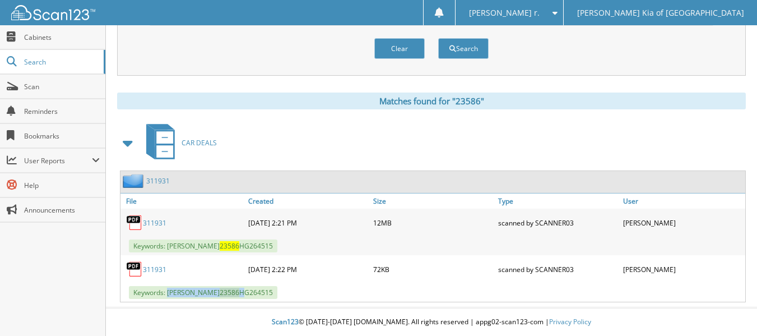
drag, startPoint x: 252, startPoint y: 291, endPoint x: 169, endPoint y: 292, distance: 83.5
click at [169, 292] on span "Keywords: [PERSON_NAME] 23586 HG264515" at bounding box center [203, 292] width 149 height 13
copy span "[PERSON_NAME] 23586"
click at [292, 286] on div "Keywords: [PERSON_NAME] 23586 HG264515" at bounding box center [433, 292] width 625 height 18
drag, startPoint x: 291, startPoint y: 291, endPoint x: 253, endPoint y: 291, distance: 38.7
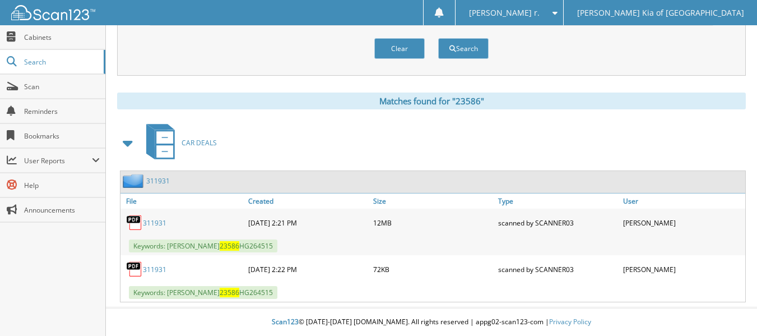
click at [253, 291] on div "Keywords: [PERSON_NAME] 23586 HG264515" at bounding box center [433, 292] width 625 height 18
copy span "HG264515"
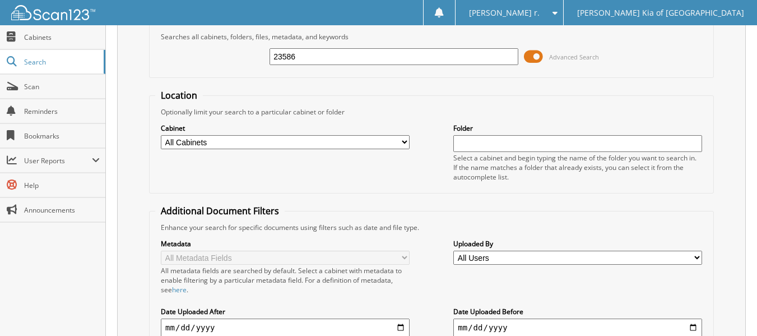
scroll to position [0, 0]
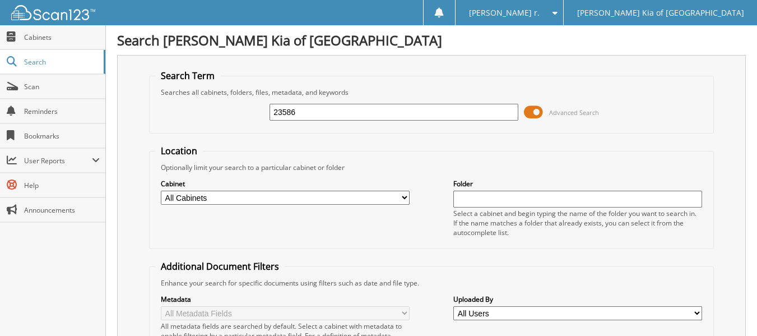
drag, startPoint x: 311, startPoint y: 105, endPoint x: 193, endPoint y: 114, distance: 118.1
click at [193, 114] on div "23586 Advanced Search" at bounding box center [431, 112] width 553 height 30
type input "525642"
drag, startPoint x: 323, startPoint y: 113, endPoint x: 181, endPoint y: 101, distance: 142.9
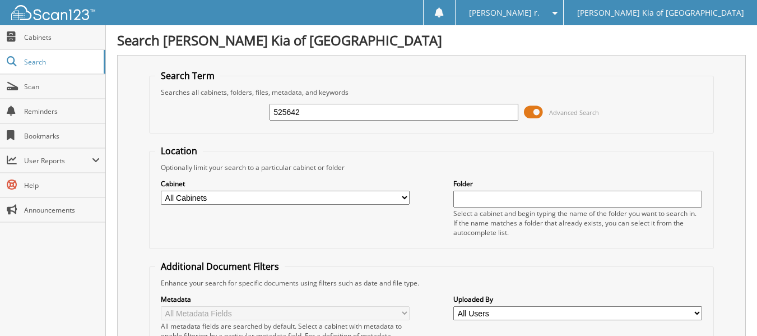
click at [181, 101] on div "525642 Advanced Search" at bounding box center [431, 112] width 553 height 30
type input "30547"
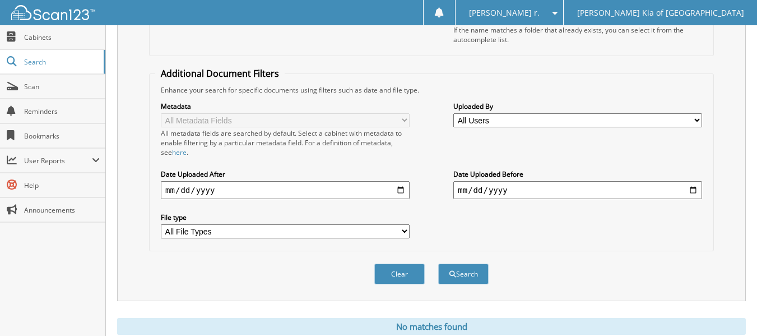
scroll to position [231, 0]
